Goal: Navigation & Orientation: Find specific page/section

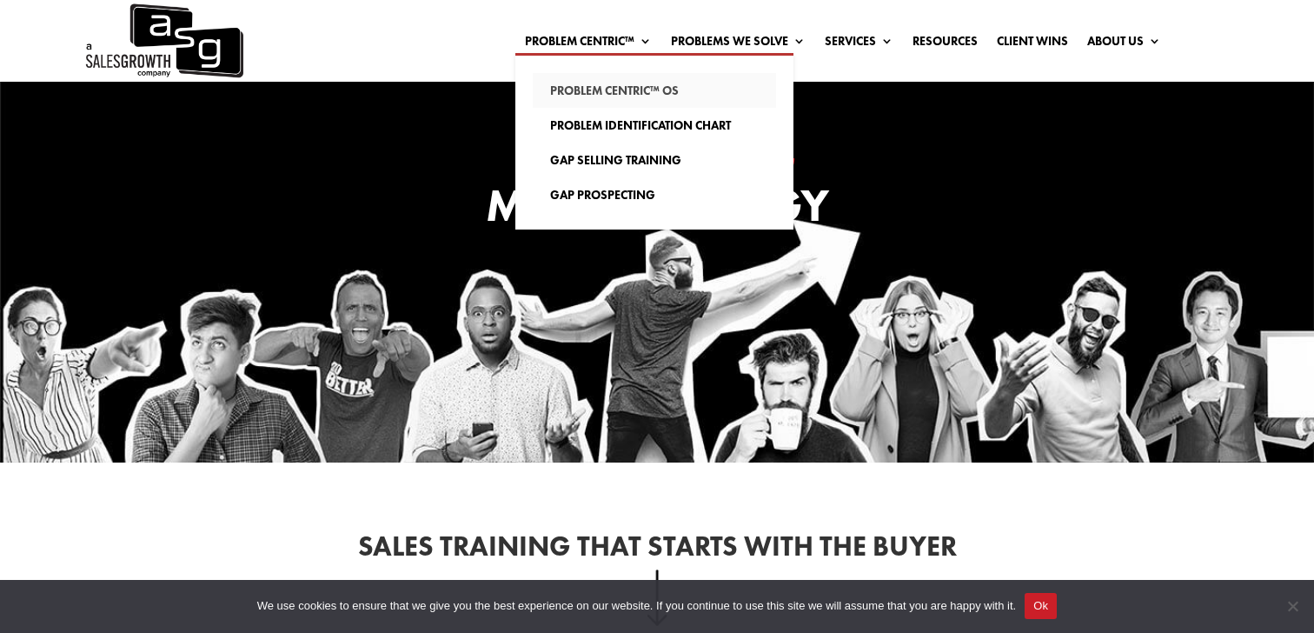
click at [561, 87] on link "Problem Centric™ OS" at bounding box center [654, 90] width 243 height 35
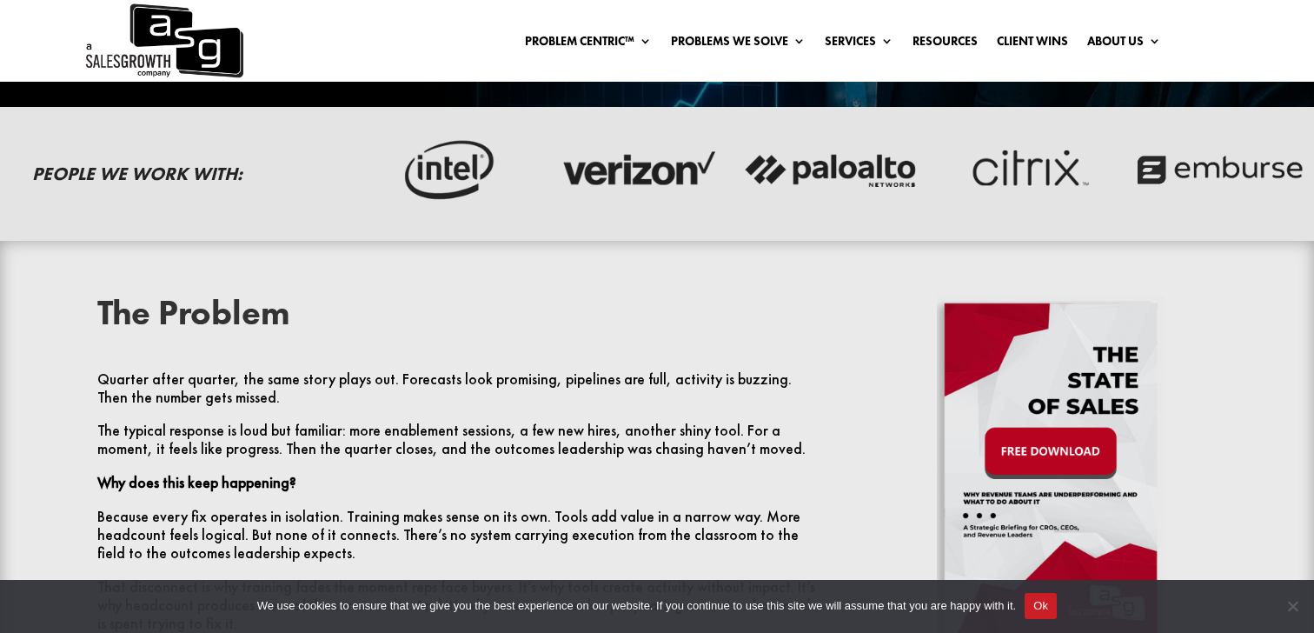
scroll to position [462, 0]
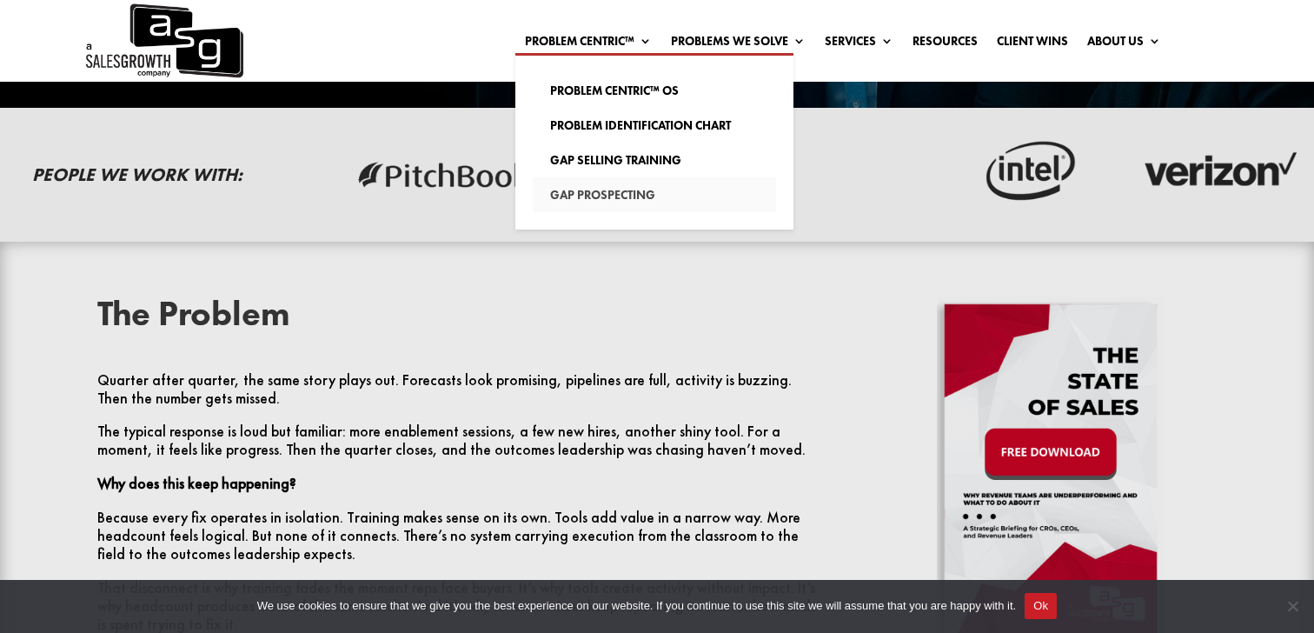
click at [616, 189] on link "Gap Prospecting" at bounding box center [654, 194] width 243 height 35
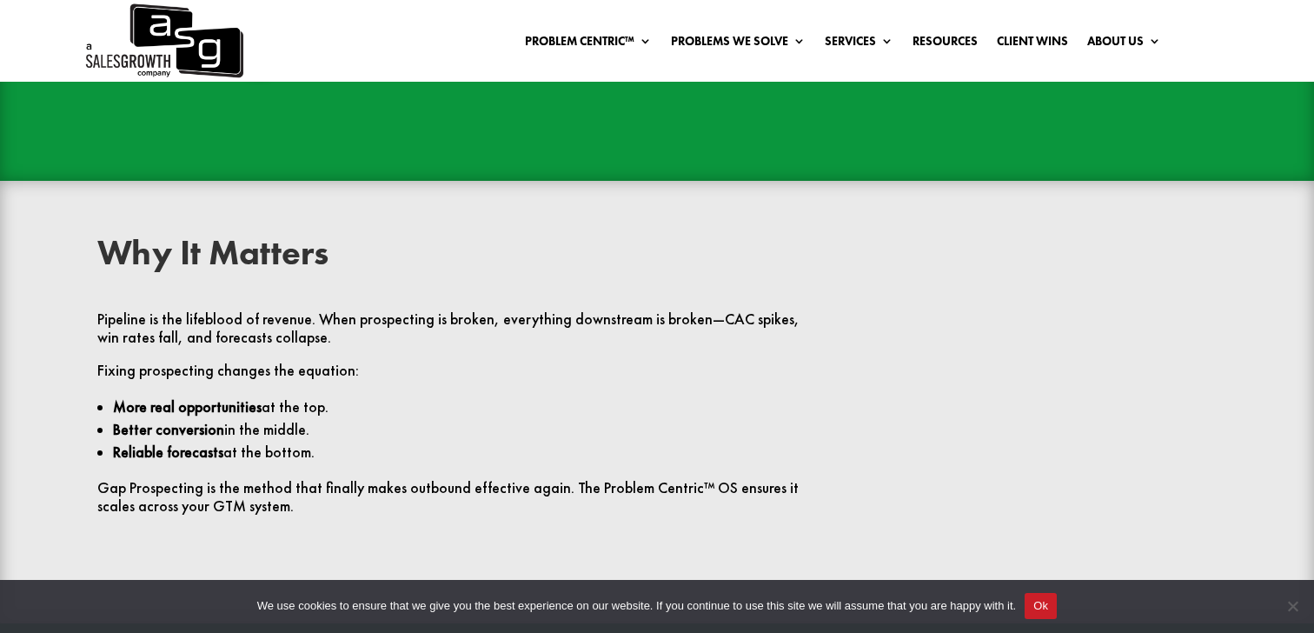
scroll to position [3378, 0]
